Goal: Task Accomplishment & Management: Use online tool/utility

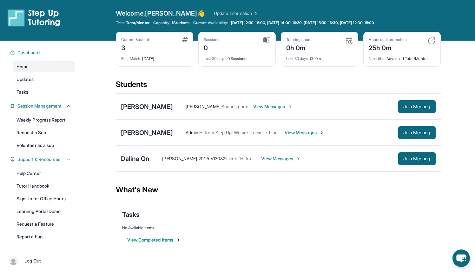
click at [160, 59] on div "First Match : [DATE]" at bounding box center [154, 56] width 67 height 9
click at [64, 108] on button "Session Management" at bounding box center [43, 106] width 56 height 6
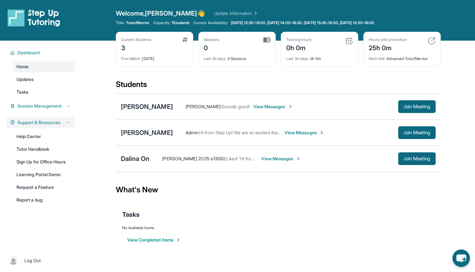
click at [65, 120] on button "Support & Resources" at bounding box center [43, 122] width 56 height 6
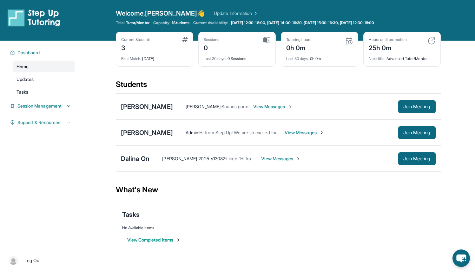
click at [62, 64] on link "Home" at bounding box center [44, 66] width 62 height 11
click at [56, 81] on link "Updates" at bounding box center [44, 79] width 62 height 11
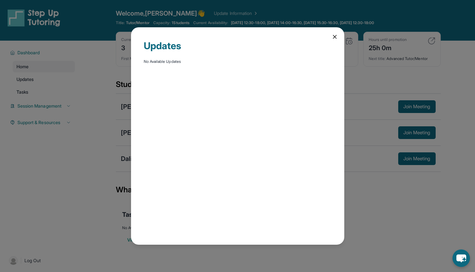
click at [55, 93] on div "Updates No Available Updates" at bounding box center [237, 136] width 475 height 272
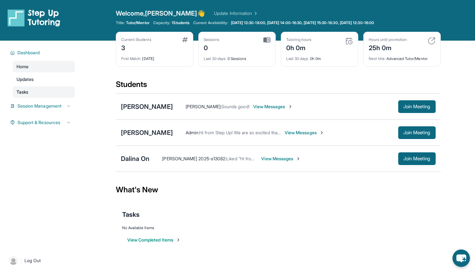
click at [54, 93] on link "Tasks" at bounding box center [44, 91] width 62 height 11
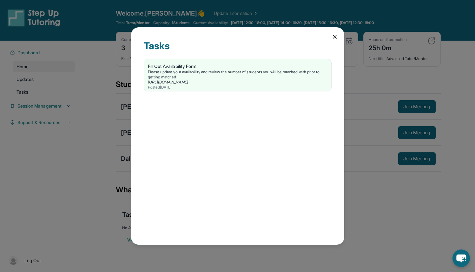
click at [331, 37] on div "Tasks Fill Out Availability Form Please update your availability and review the…" at bounding box center [237, 136] width 213 height 218
click at [333, 36] on icon at bounding box center [335, 37] width 6 height 6
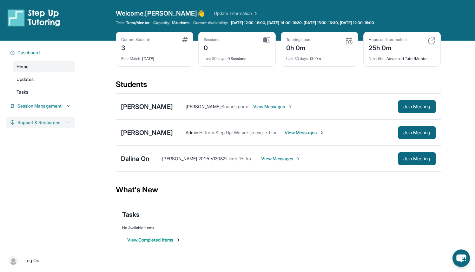
click at [55, 117] on div "Support & Resources" at bounding box center [40, 122] width 69 height 11
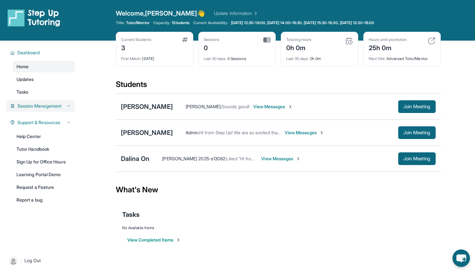
click at [60, 106] on span "Session Management" at bounding box center [39, 106] width 44 height 6
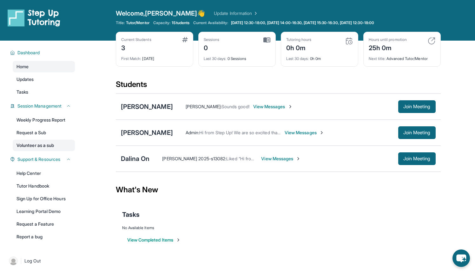
click at [52, 144] on link "Volunteer as a sub" at bounding box center [44, 145] width 62 height 11
